Goal: Information Seeking & Learning: Find specific fact

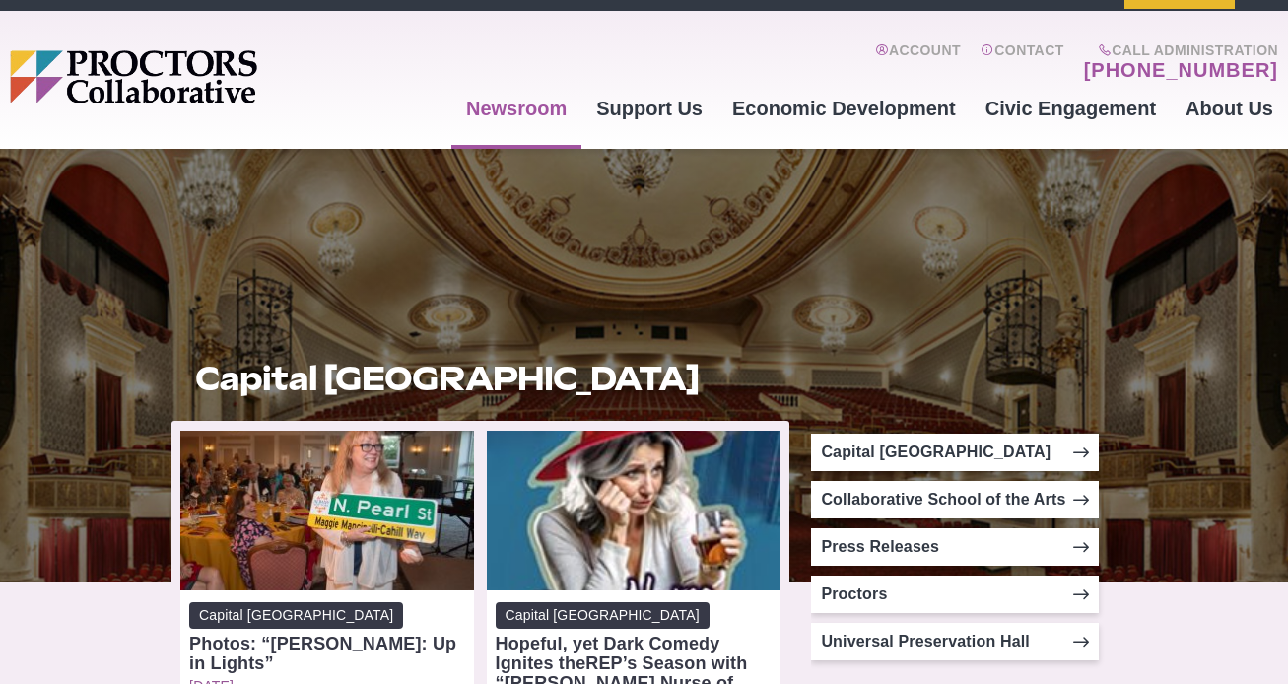
scroll to position [34, 0]
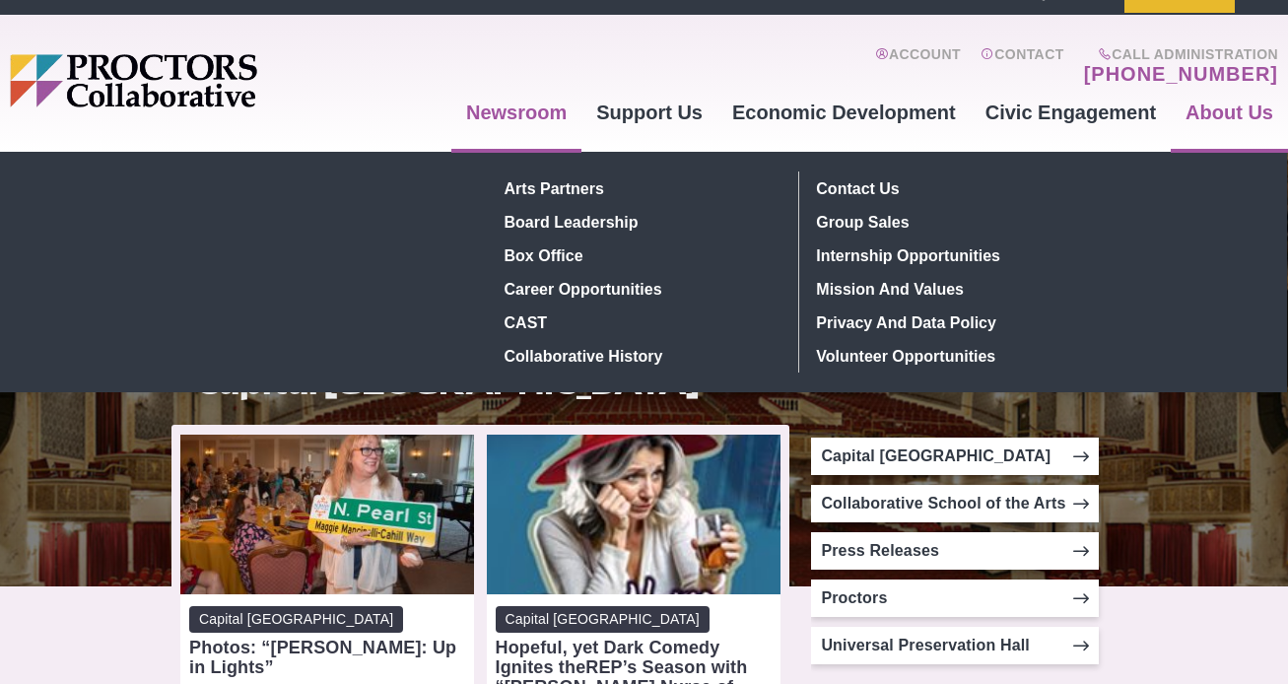
click at [1259, 121] on link "About Us" at bounding box center [1229, 112] width 117 height 53
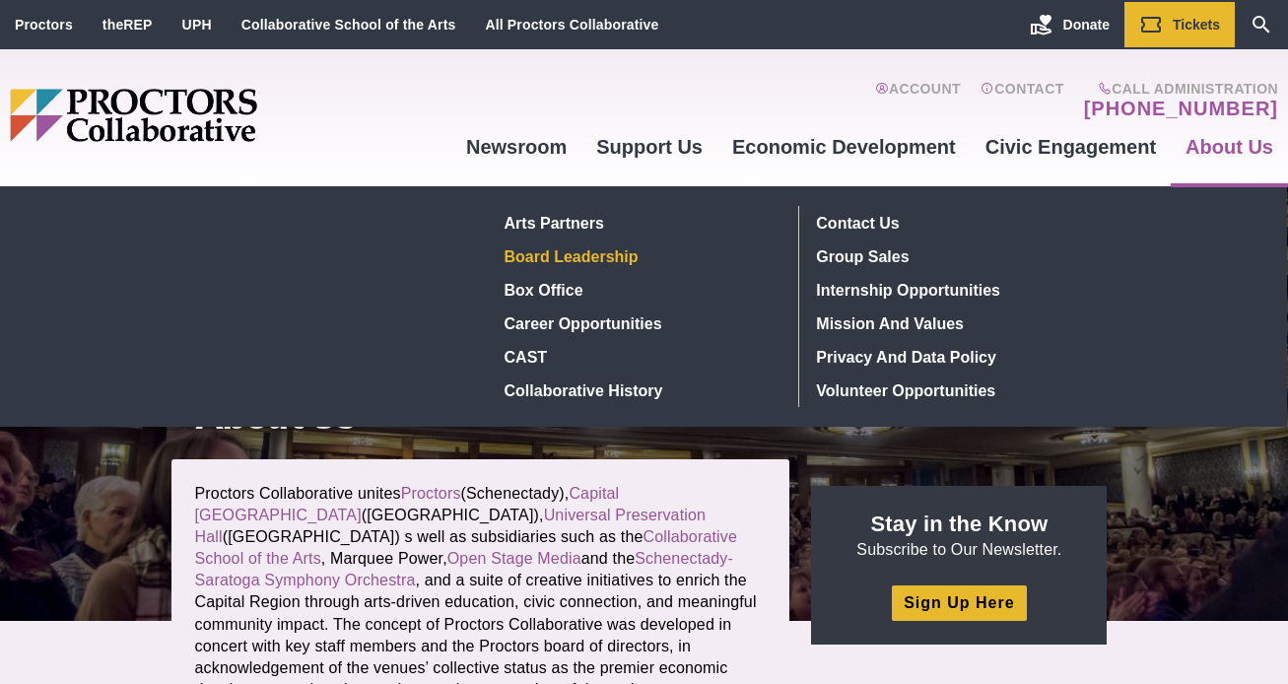
click at [552, 257] on link "Board Leadership" at bounding box center [640, 256] width 287 height 34
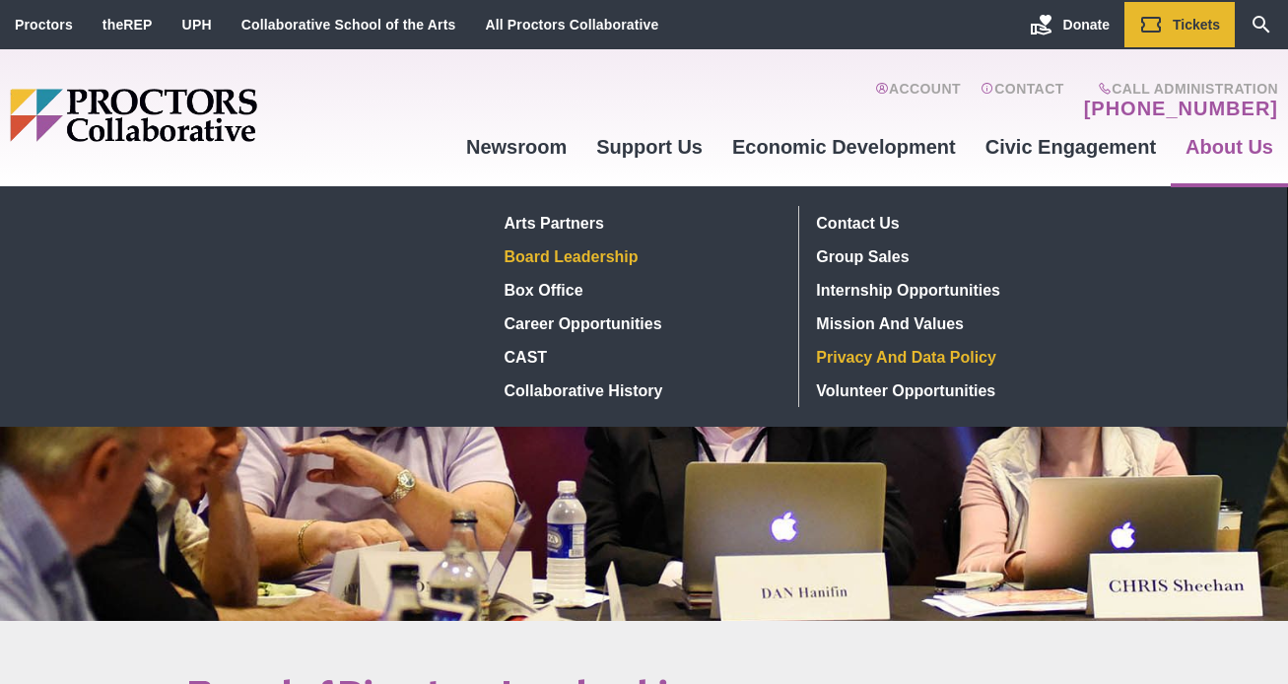
click at [882, 364] on link "Privacy and Data Policy" at bounding box center [953, 357] width 288 height 34
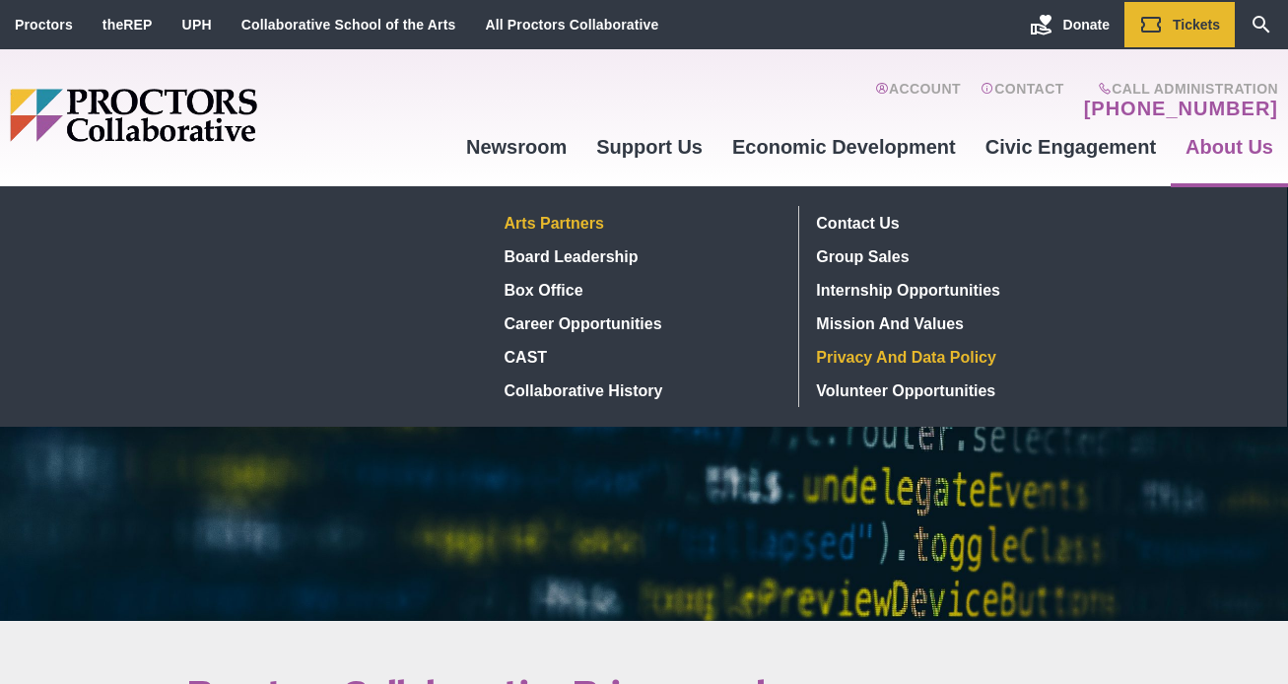
click at [571, 221] on link "Arts Partners" at bounding box center [640, 223] width 287 height 34
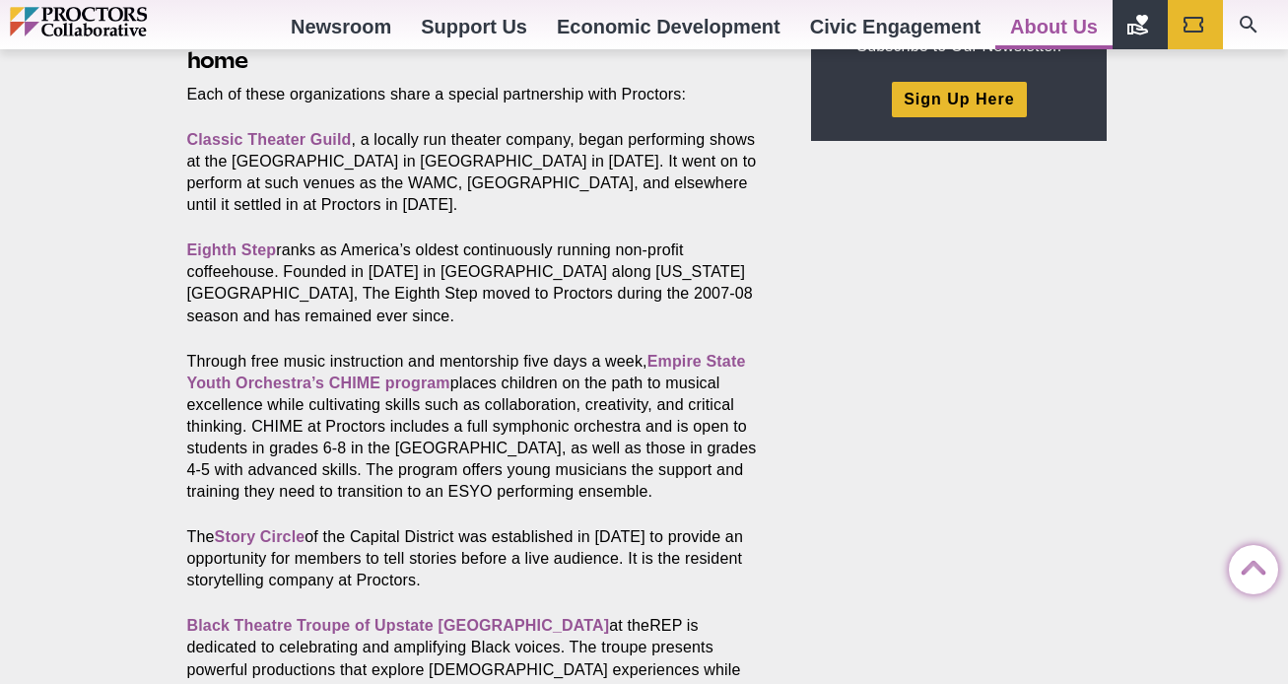
scroll to position [728, 0]
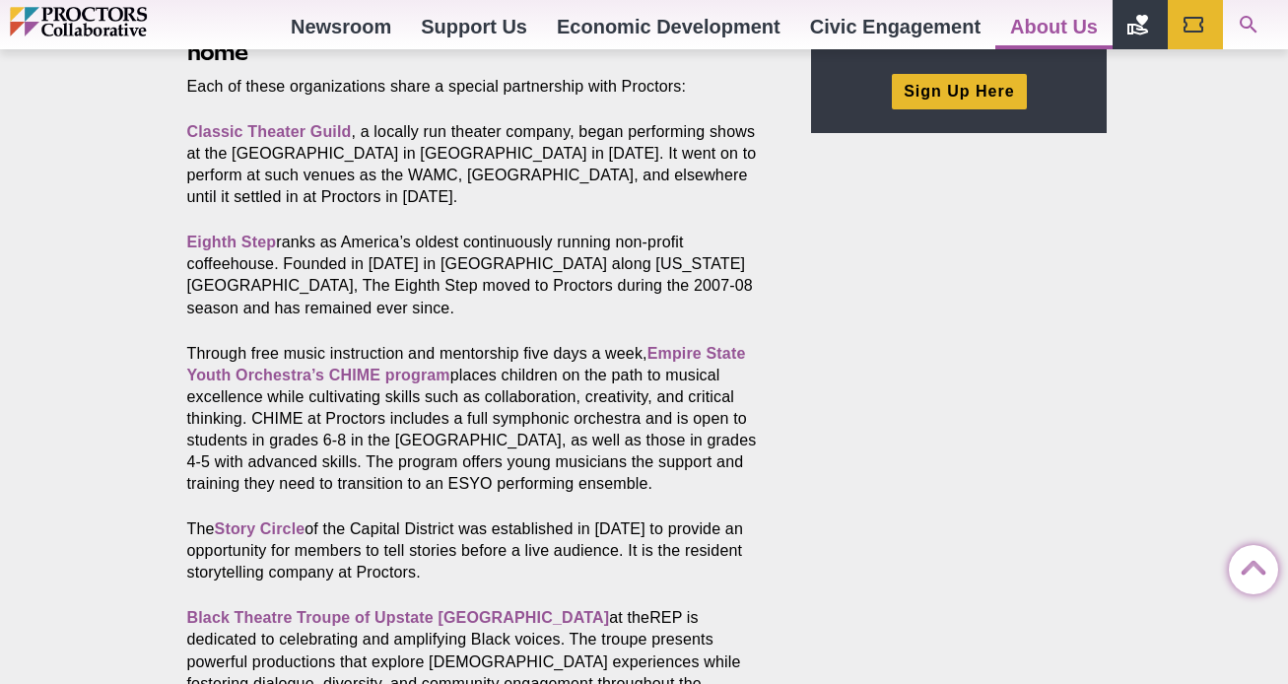
click at [1247, 26] on icon "Search" at bounding box center [1249, 25] width 18 height 18
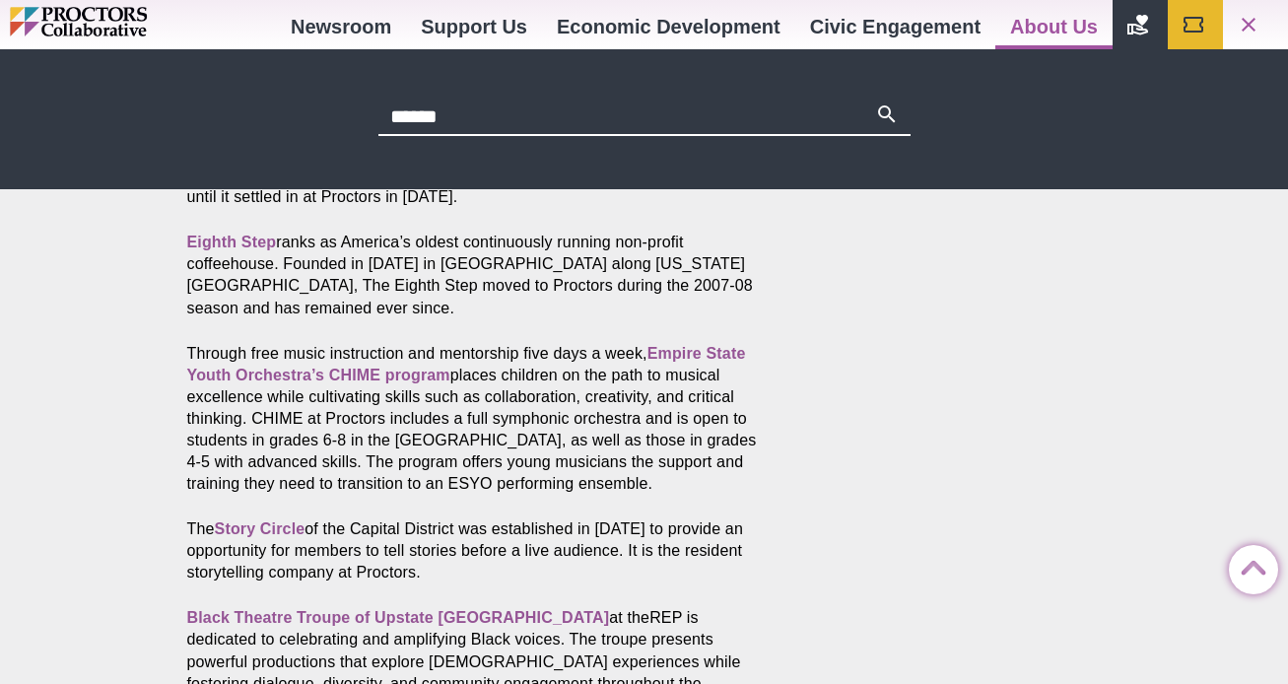
type input "******"
click at [875, 102] on button "Search" at bounding box center [887, 116] width 24 height 28
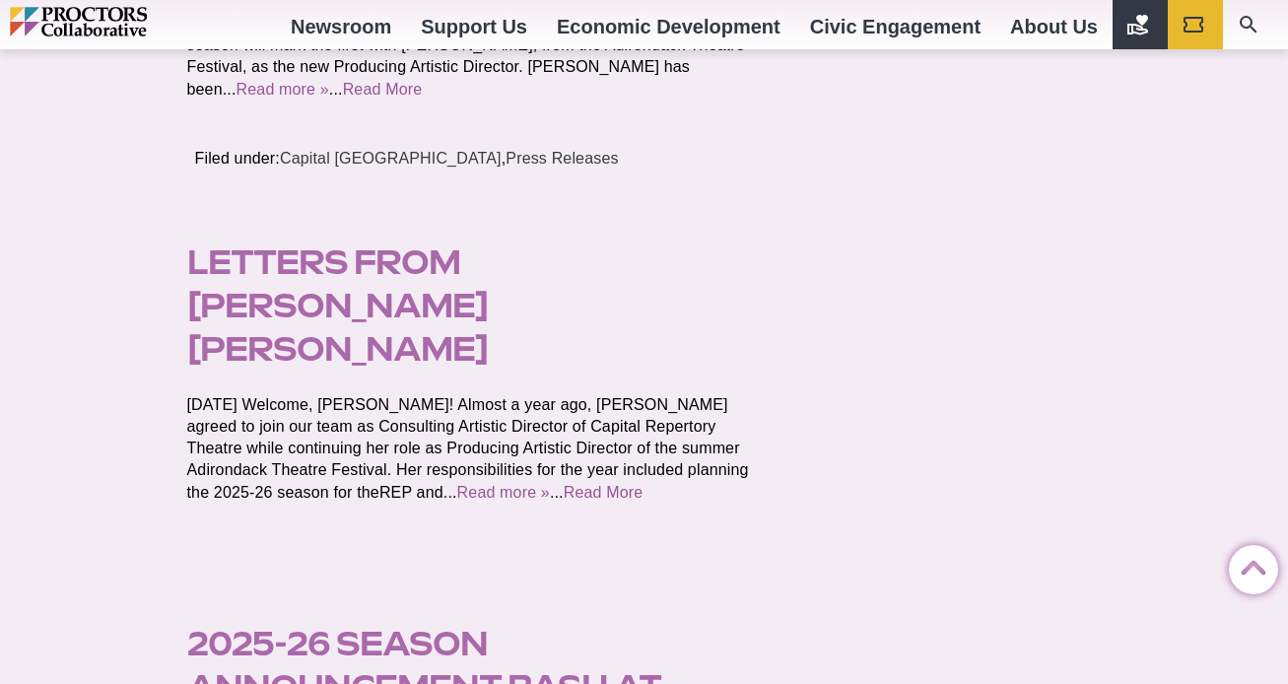
scroll to position [1808, 0]
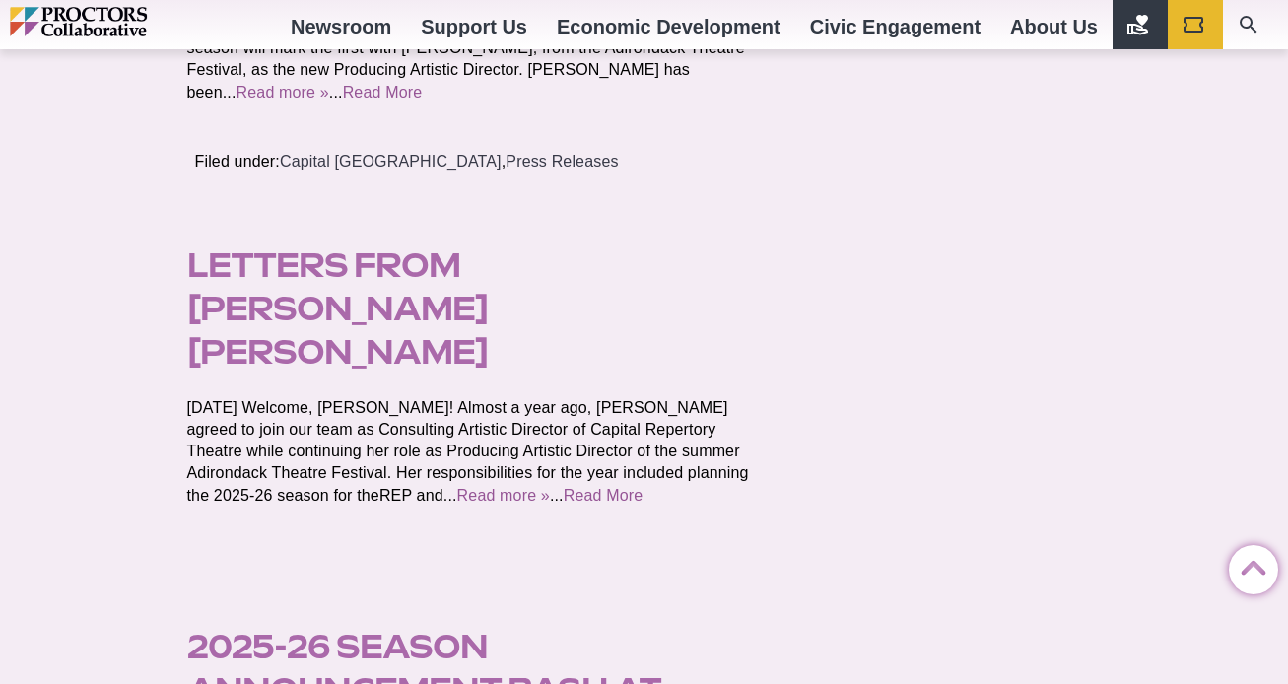
click at [488, 245] on link "Letters from [PERSON_NAME] [PERSON_NAME]" at bounding box center [337, 308] width 301 height 126
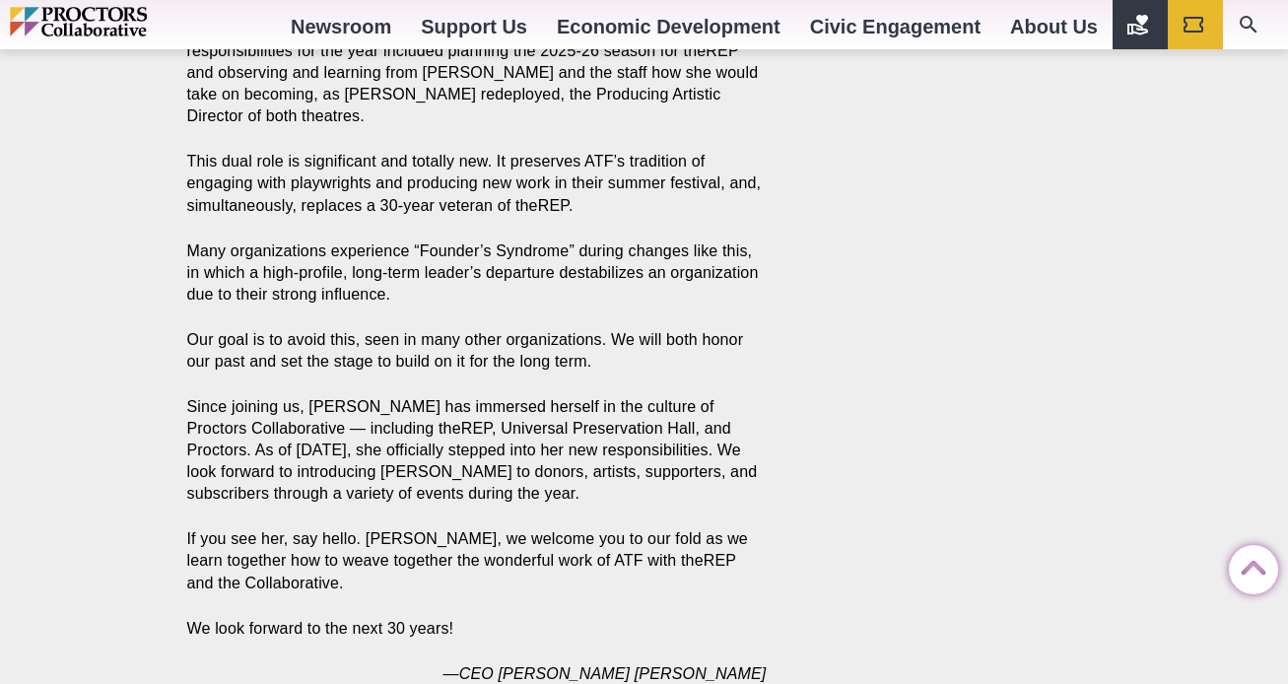
scroll to position [1172, 0]
